Goal: Task Accomplishment & Management: Use online tool/utility

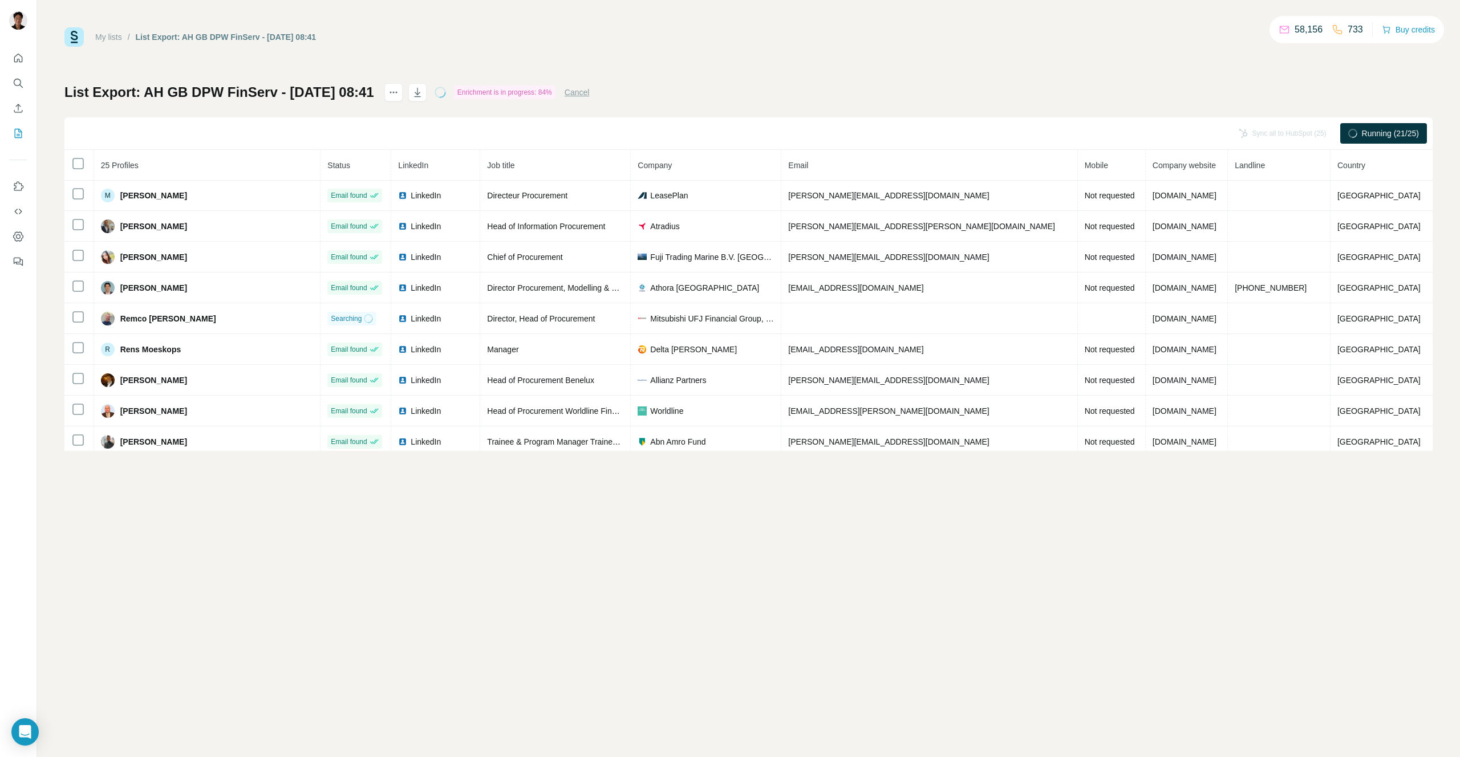
scroll to position [345, 0]
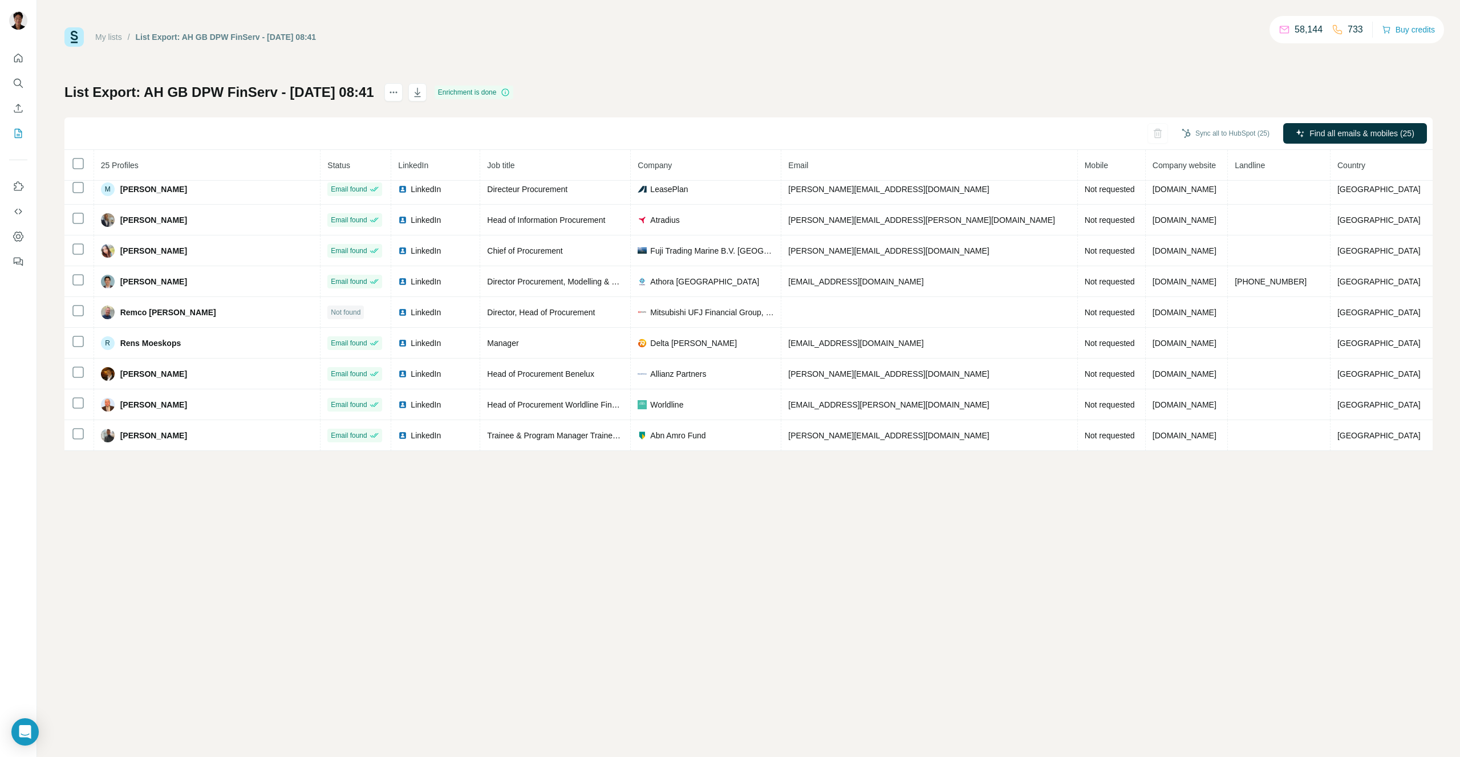
click at [128, 169] on span "25 Profiles" at bounding box center [120, 165] width 38 height 9
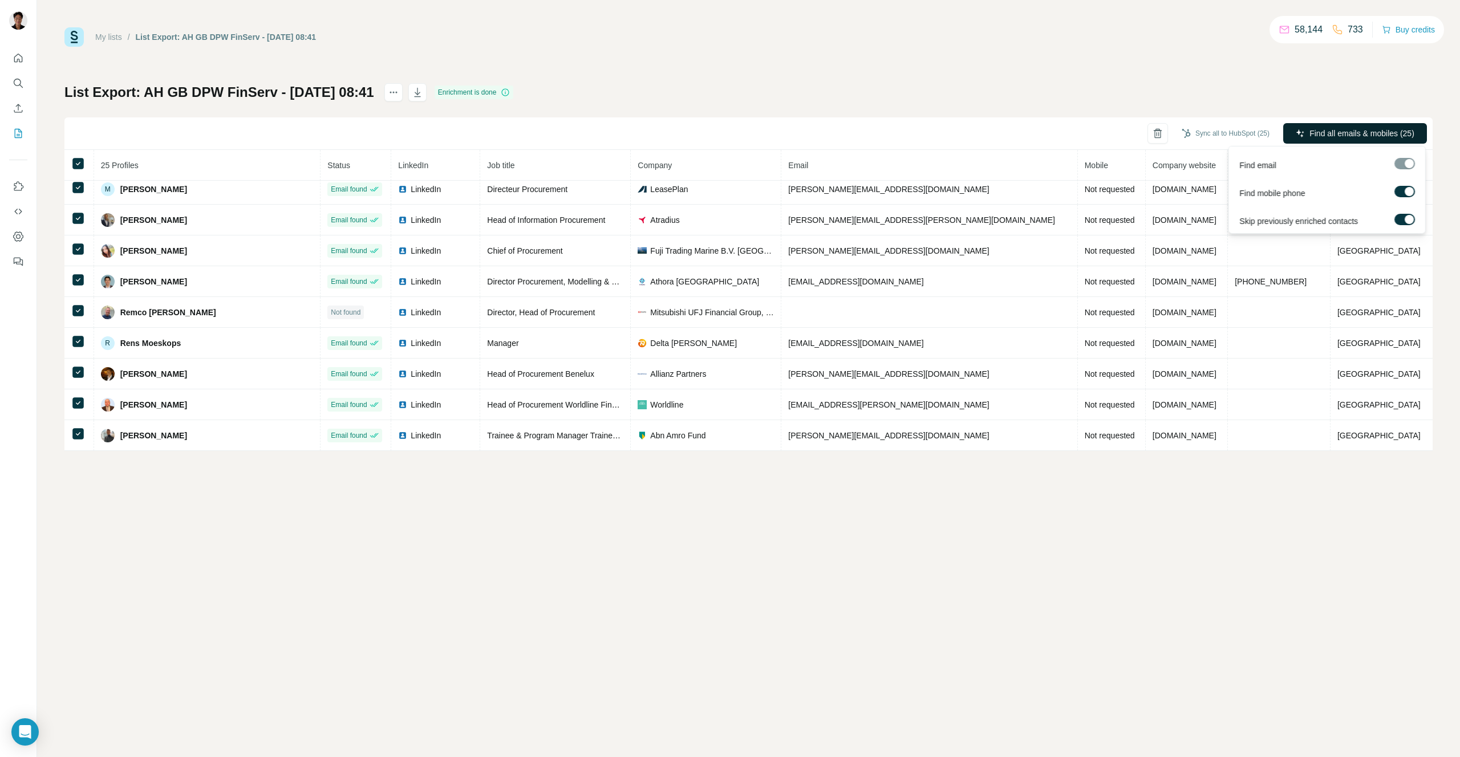
click at [1397, 141] on button "Find all emails & mobiles (25)" at bounding box center [1355, 133] width 144 height 21
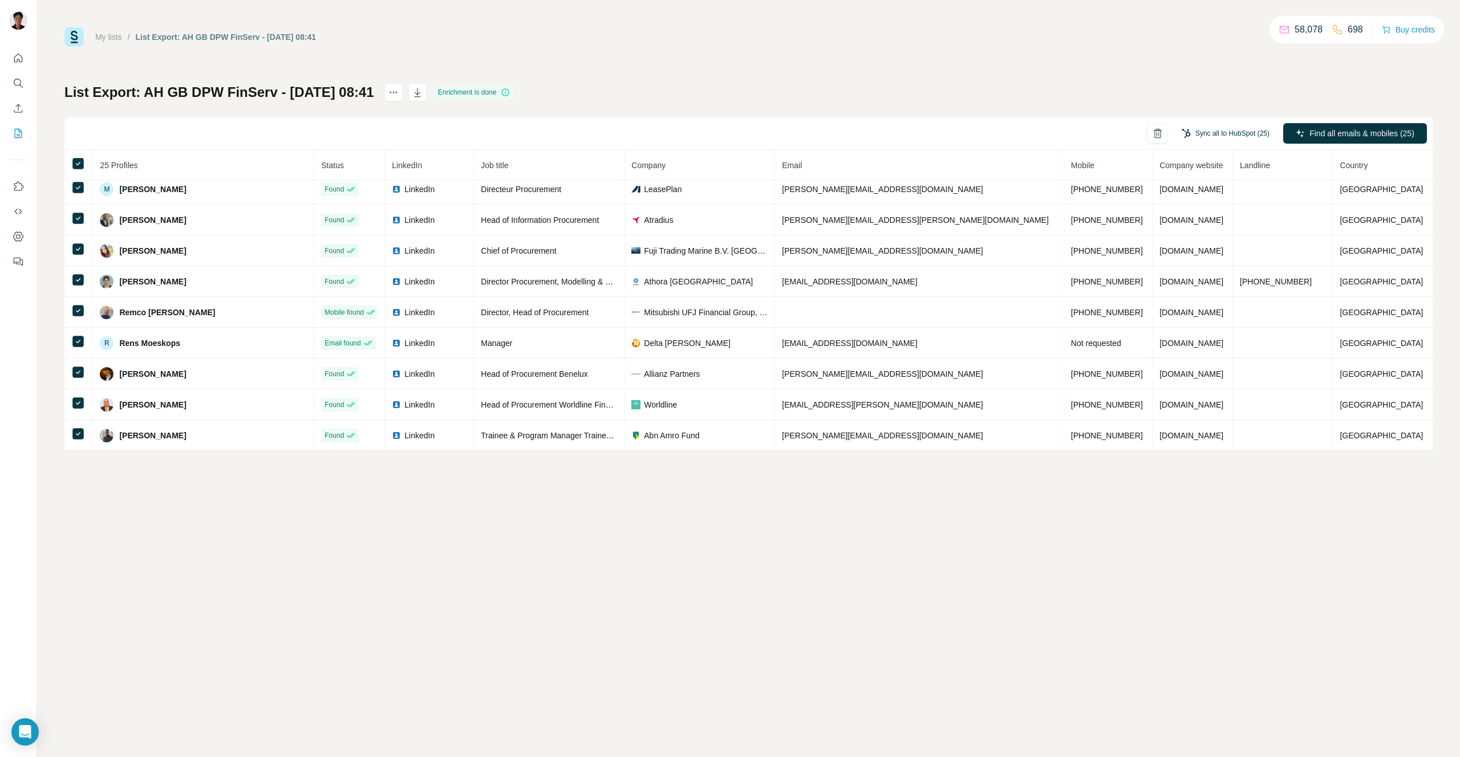
click at [1208, 131] on button "Sync all to HubSpot (25)" at bounding box center [1225, 133] width 104 height 17
click at [1191, 247] on div "Add new profiles as Contact Sync all to HubSpot" at bounding box center [1209, 199] width 143 height 101
click at [1189, 238] on button "Sync all to HubSpot" at bounding box center [1209, 233] width 127 height 23
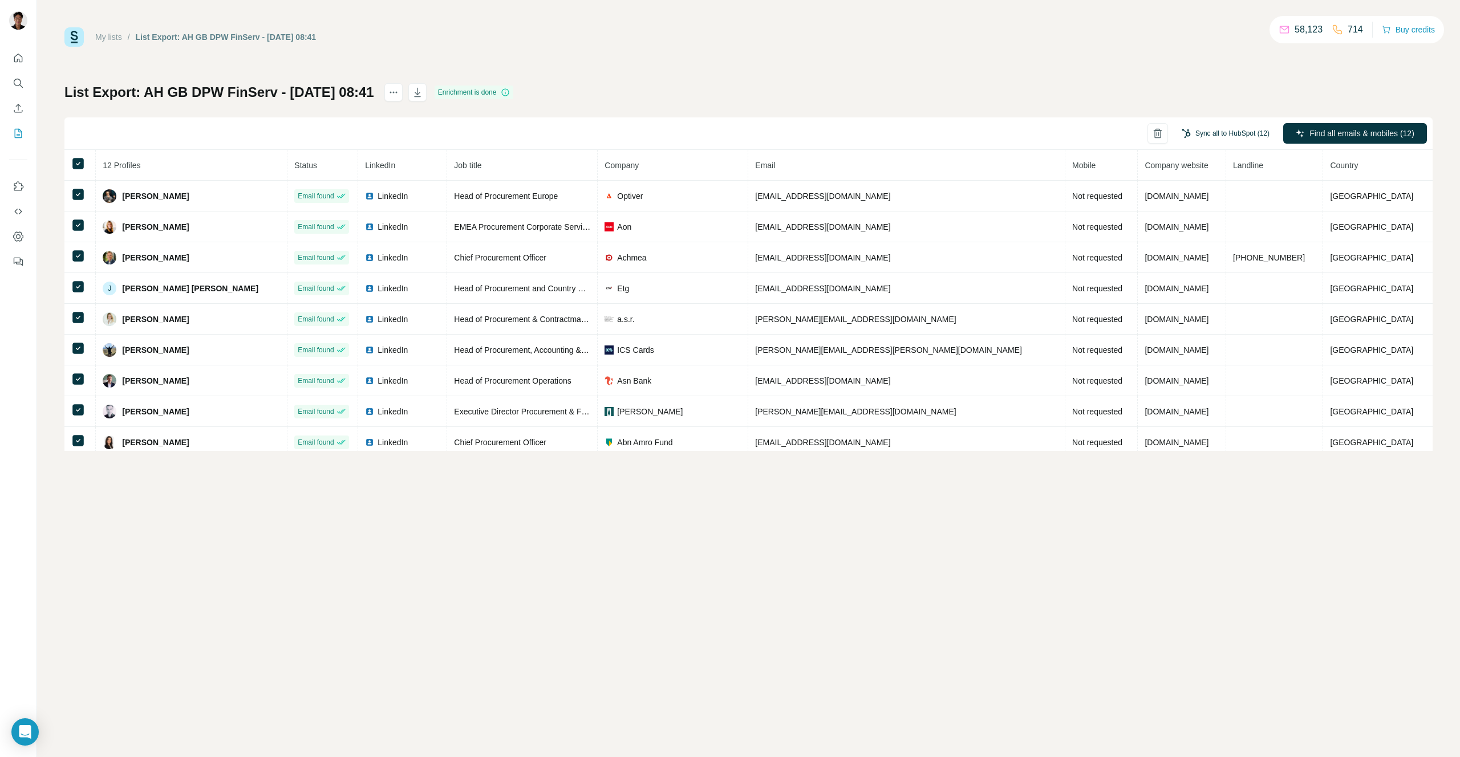
click at [1245, 133] on button "Sync all to HubSpot (12)" at bounding box center [1225, 133] width 104 height 17
click at [1318, 119] on div "Sync all to HubSpot (12) Find all emails & mobiles (12)" at bounding box center [748, 133] width 1368 height 32
click at [1304, 138] on button "Find all emails & mobiles (12)" at bounding box center [1355, 133] width 144 height 21
click at [1249, 136] on button "Sync all to HubSpot (12)" at bounding box center [1225, 133] width 104 height 17
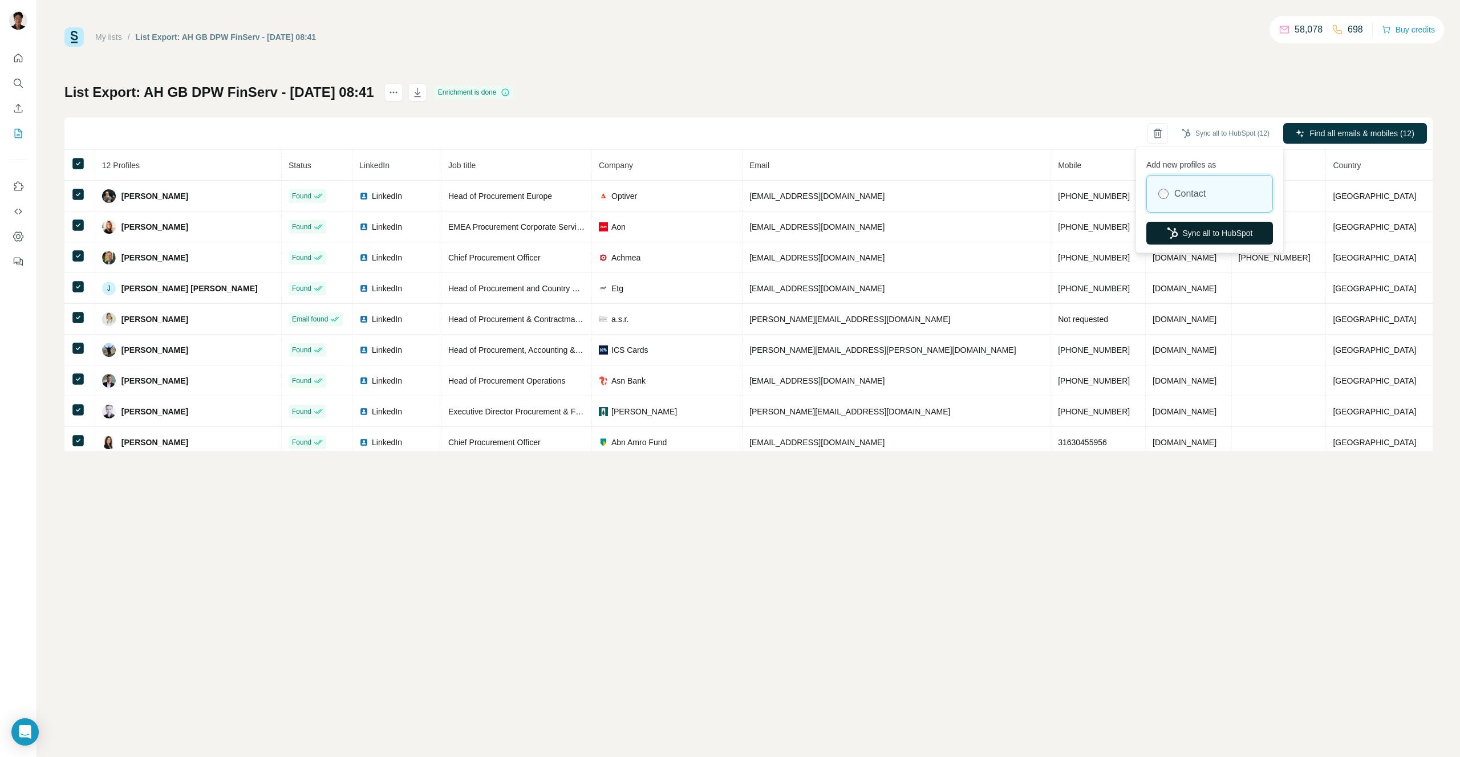
click at [1205, 226] on button "Sync all to HubSpot" at bounding box center [1209, 233] width 127 height 23
